Goal: Transaction & Acquisition: Book appointment/travel/reservation

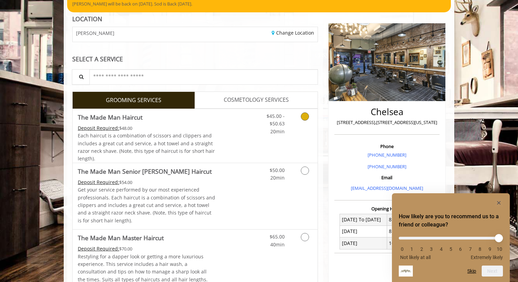
click at [303, 119] on icon "Grooming services" at bounding box center [305, 116] width 8 height 8
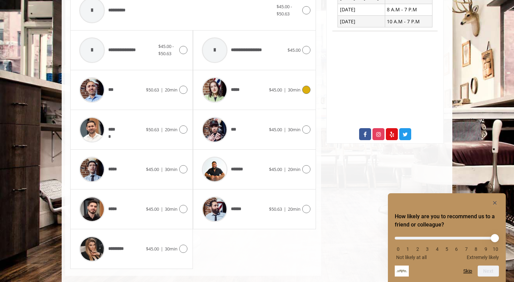
scroll to position [296, 0]
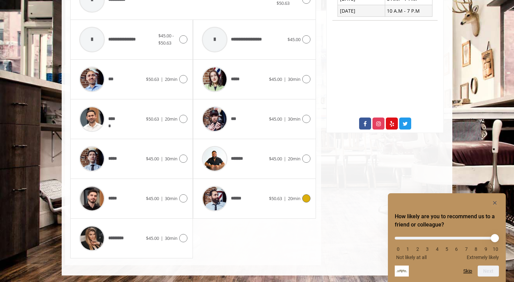
click at [293, 196] on span "20min" at bounding box center [294, 198] width 13 height 6
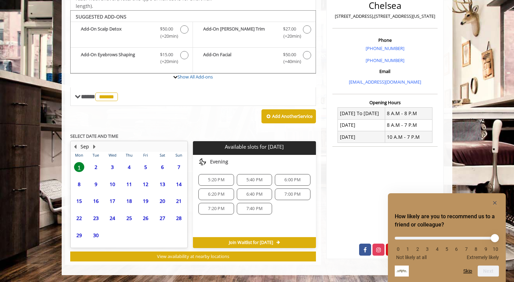
scroll to position [169, 0]
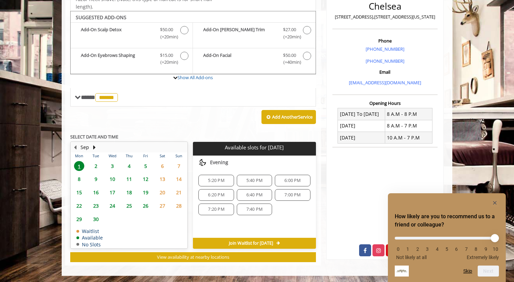
click at [255, 178] on span "5:40 PM" at bounding box center [254, 180] width 16 height 5
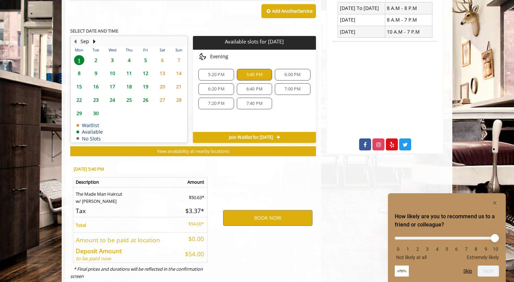
scroll to position [293, 0]
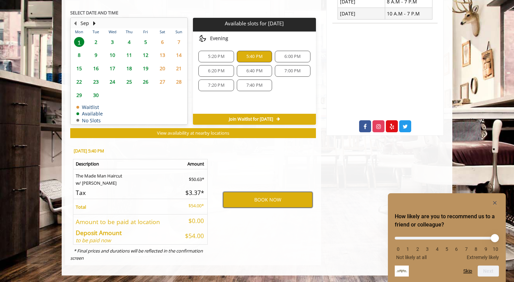
click at [261, 195] on button "BOOK NOW" at bounding box center [267, 200] width 89 height 16
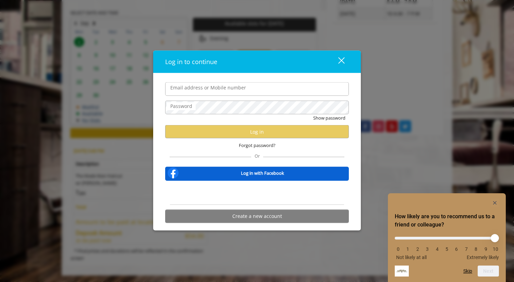
type input "**********"
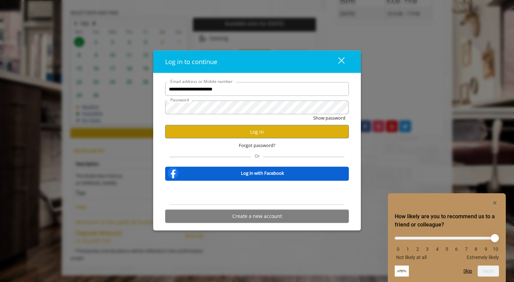
scroll to position [0, 0]
click at [240, 133] on button "Log in" at bounding box center [257, 131] width 184 height 13
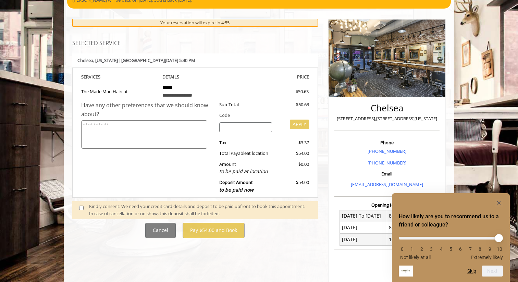
scroll to position [67, 0]
click at [81, 205] on span at bounding box center [84, 210] width 20 height 14
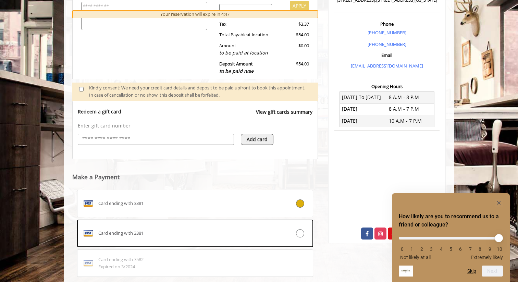
scroll to position [267, 0]
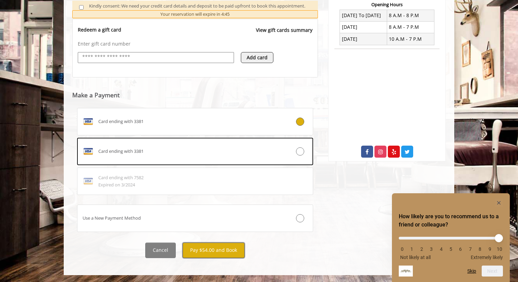
click at [207, 251] on button "Pay $54.00 and Book" at bounding box center [214, 250] width 62 height 15
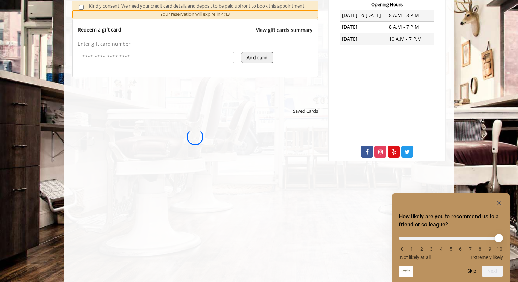
scroll to position [0, 0]
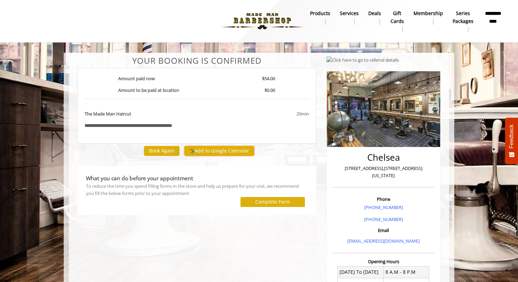
click at [211, 152] on button "Add to Google Calendar" at bounding box center [219, 151] width 70 height 10
